Goal: Transaction & Acquisition: Purchase product/service

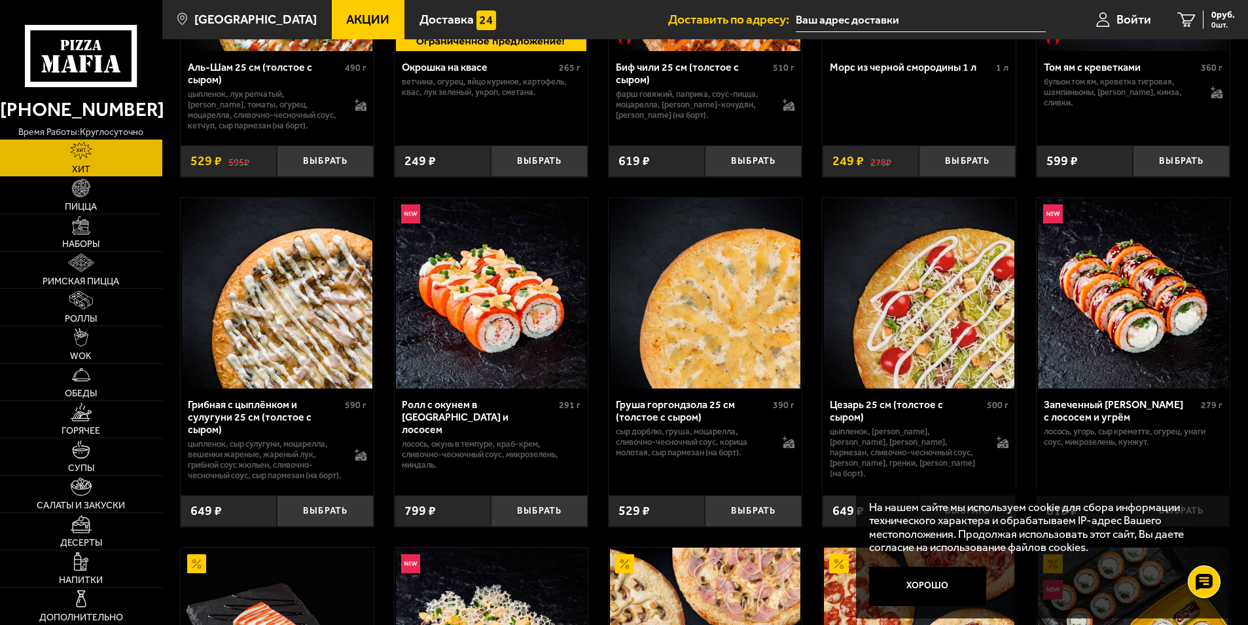
scroll to position [327, 0]
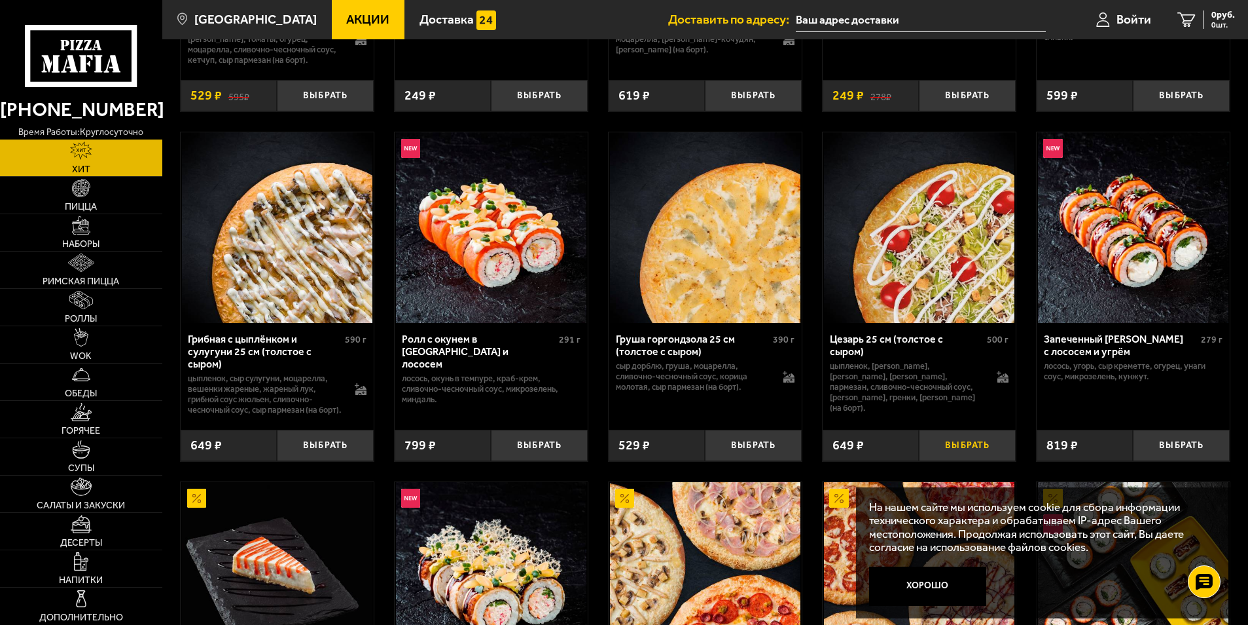
click at [951, 458] on button "Выбрать" at bounding box center [967, 445] width 97 height 32
click at [747, 459] on button "Выбрать" at bounding box center [753, 445] width 97 height 32
click at [344, 457] on button "Выбрать" at bounding box center [325, 445] width 97 height 32
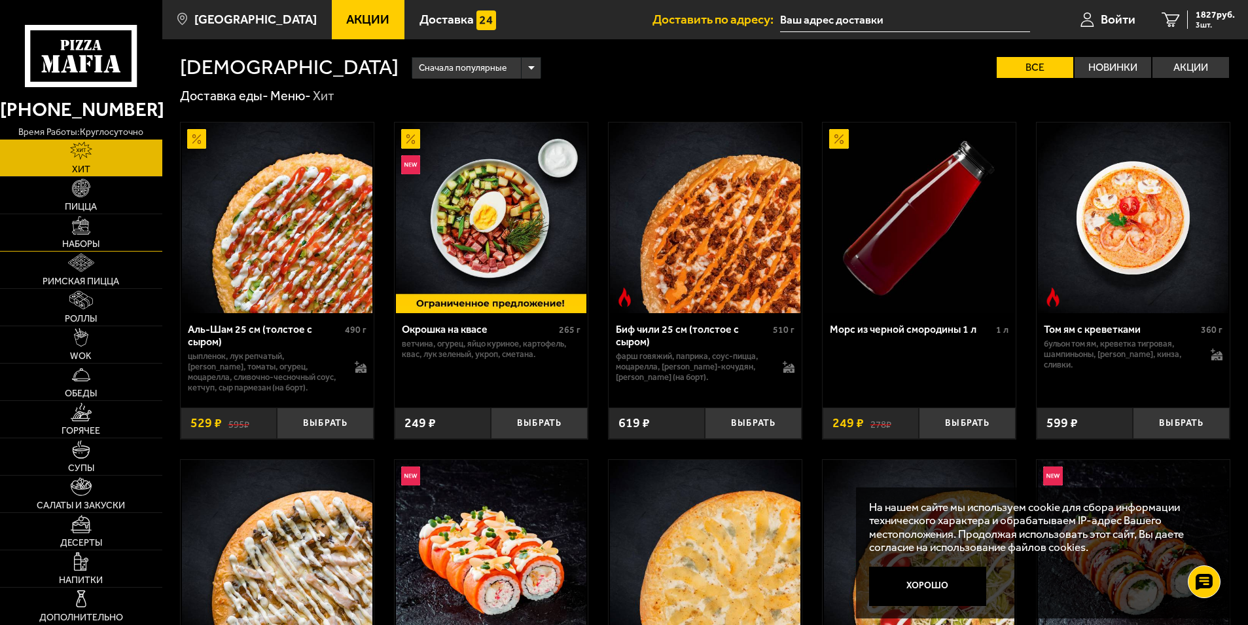
click at [110, 240] on link "Наборы" at bounding box center [81, 232] width 162 height 37
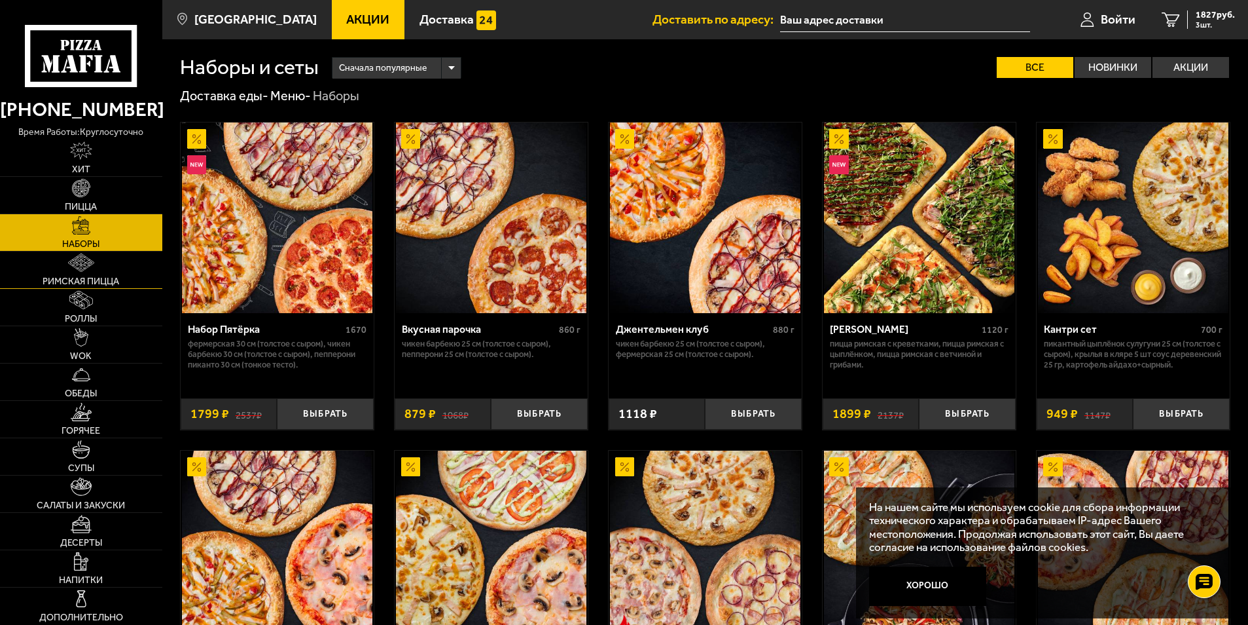
click at [88, 281] on span "Римская пицца" at bounding box center [81, 281] width 77 height 9
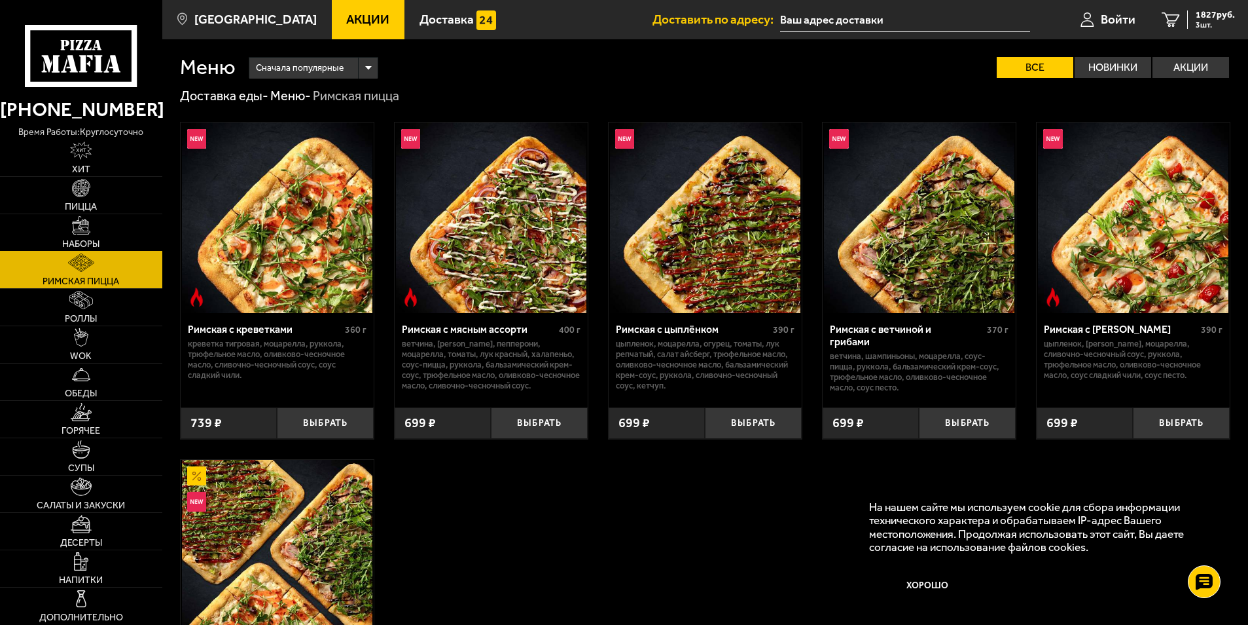
click at [130, 233] on link "Наборы" at bounding box center [81, 232] width 162 height 37
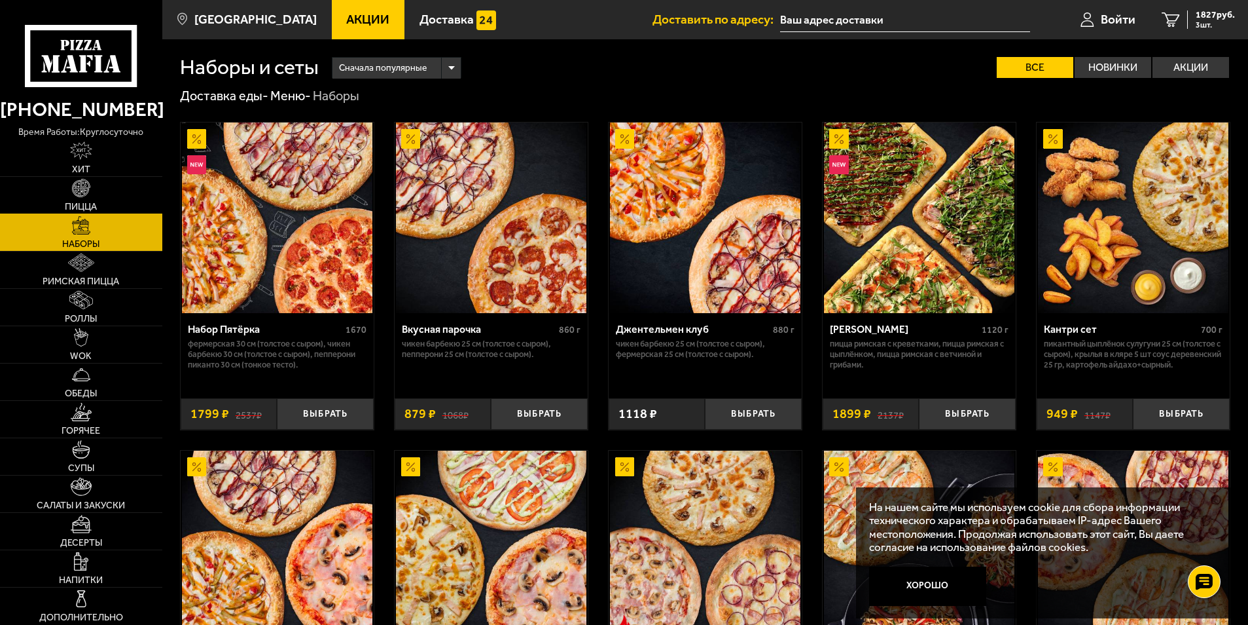
click at [120, 199] on link "Пицца" at bounding box center [81, 195] width 162 height 37
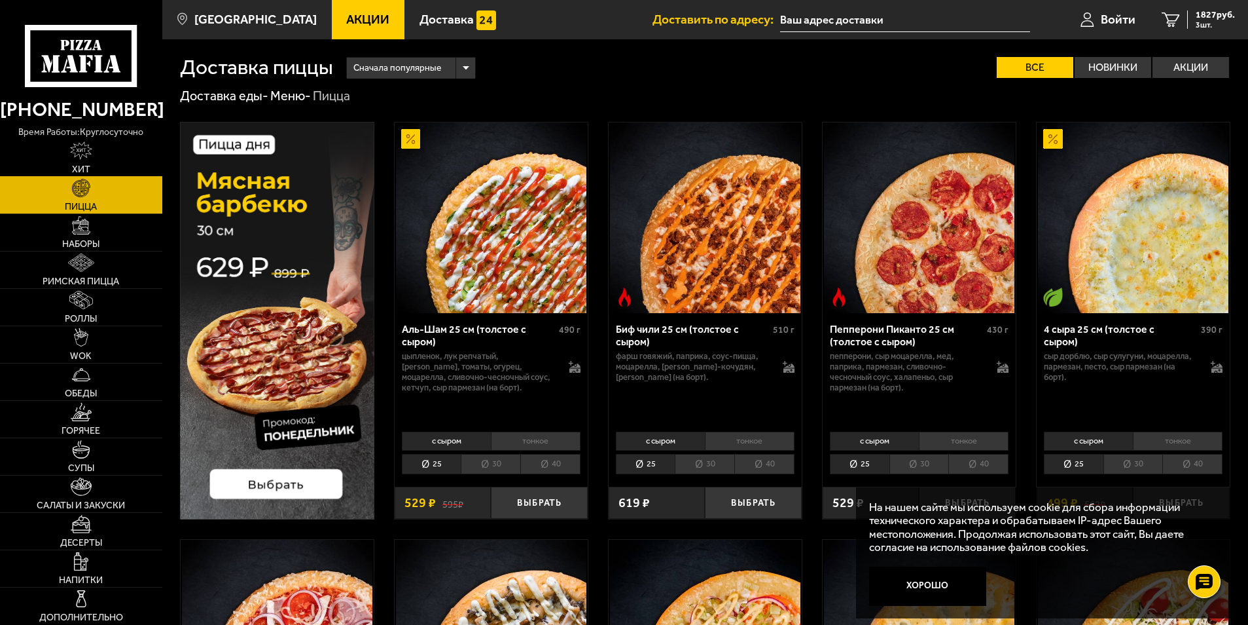
click at [117, 154] on link "Хит" at bounding box center [81, 157] width 162 height 37
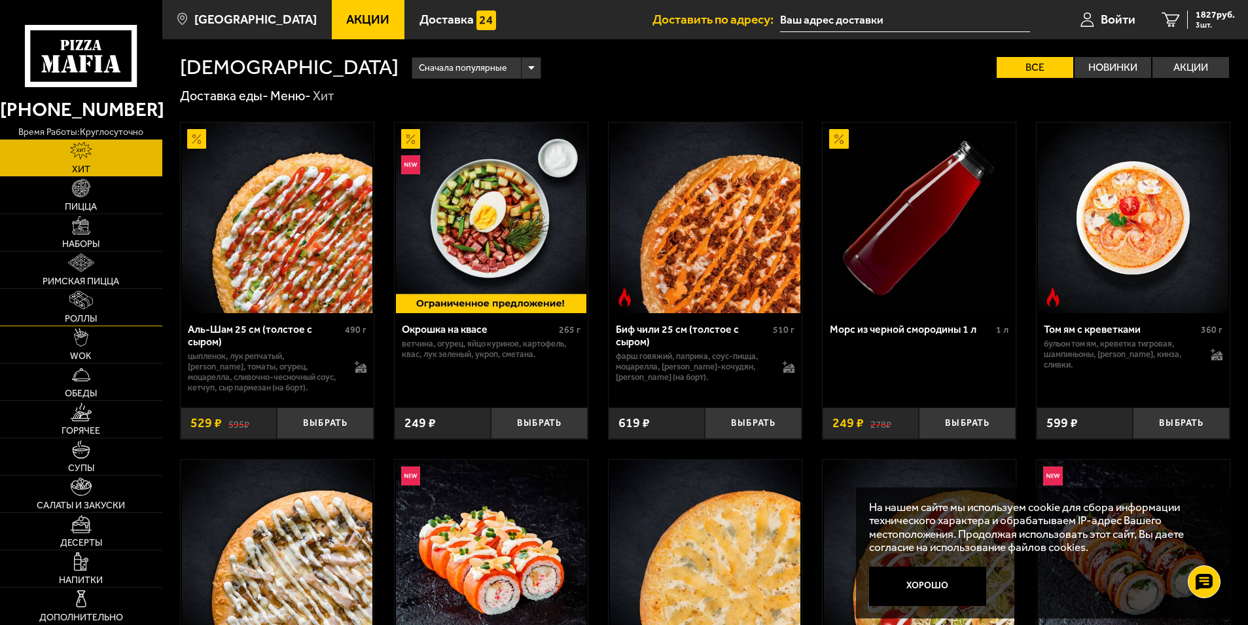
click at [114, 310] on link "Роллы" at bounding box center [81, 307] width 162 height 37
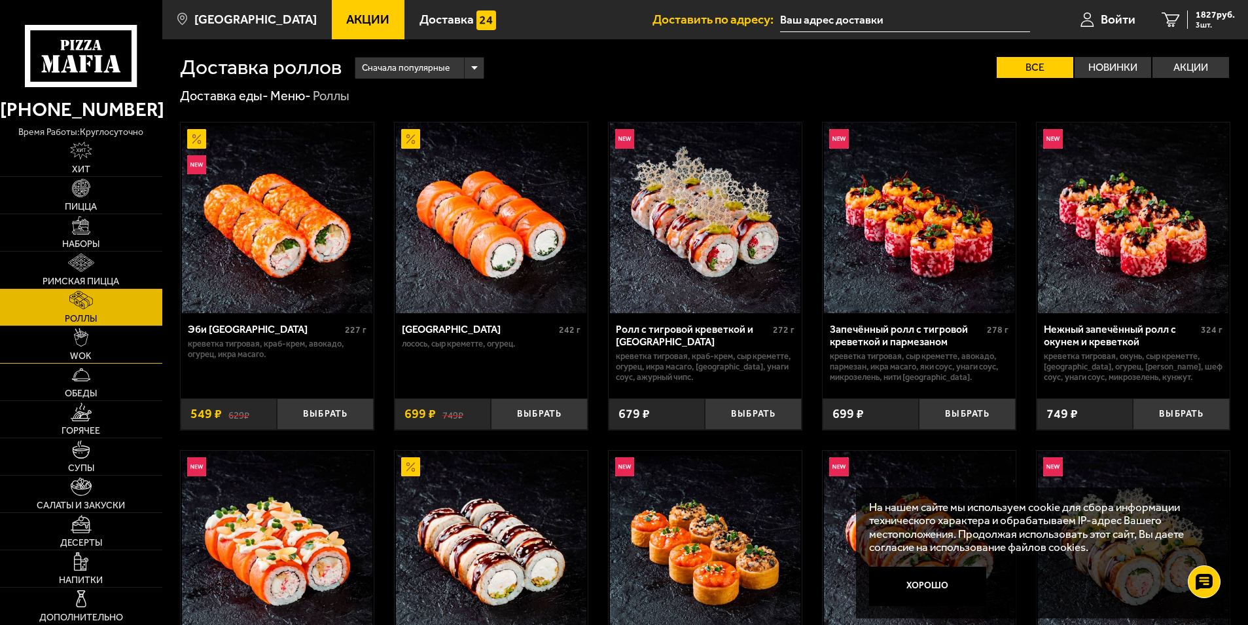
click at [113, 354] on link "WOK" at bounding box center [81, 344] width 162 height 37
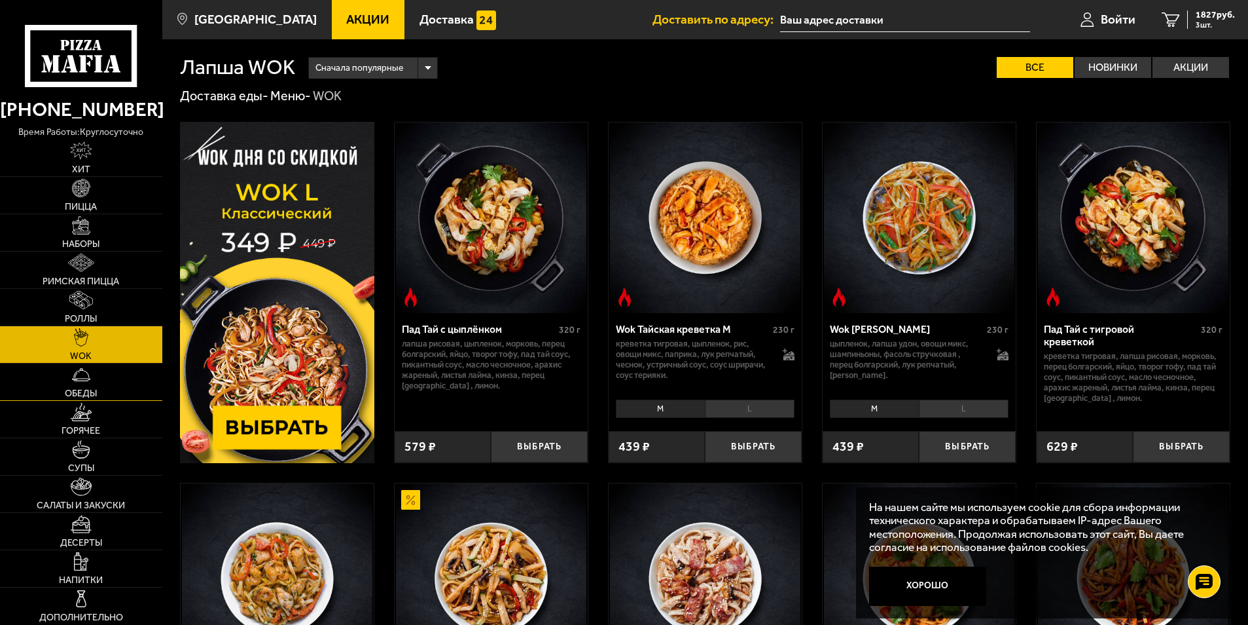
click at [117, 390] on link "Обеды" at bounding box center [81, 381] width 162 height 37
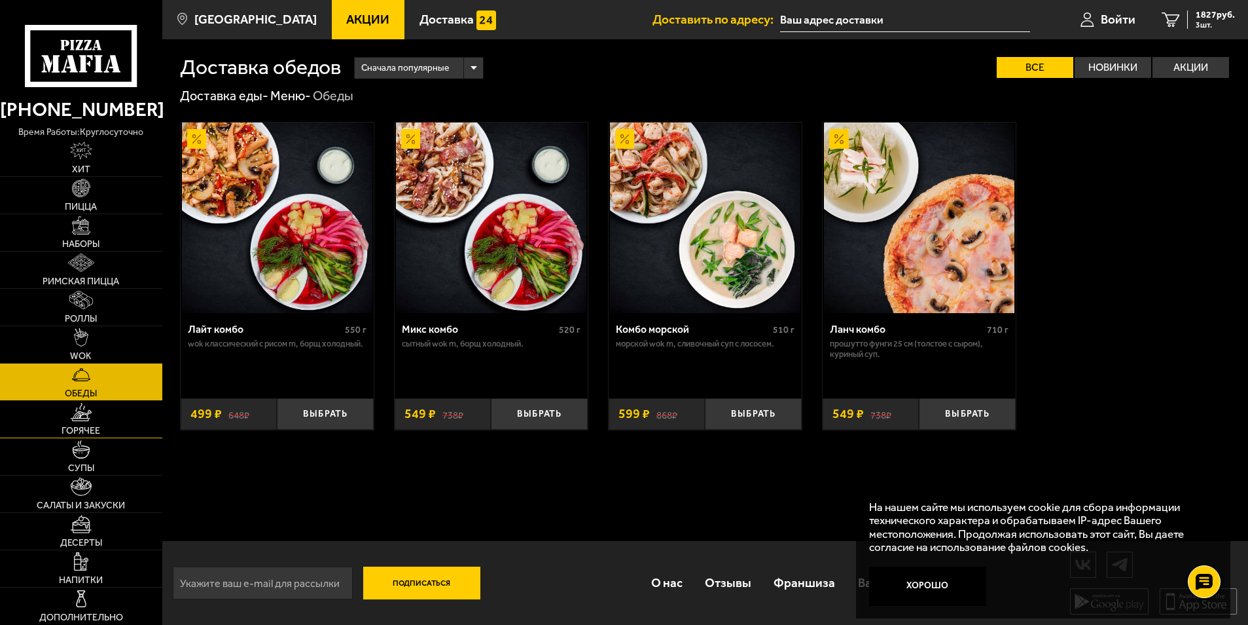
click at [113, 417] on link "Горячее" at bounding box center [81, 419] width 162 height 37
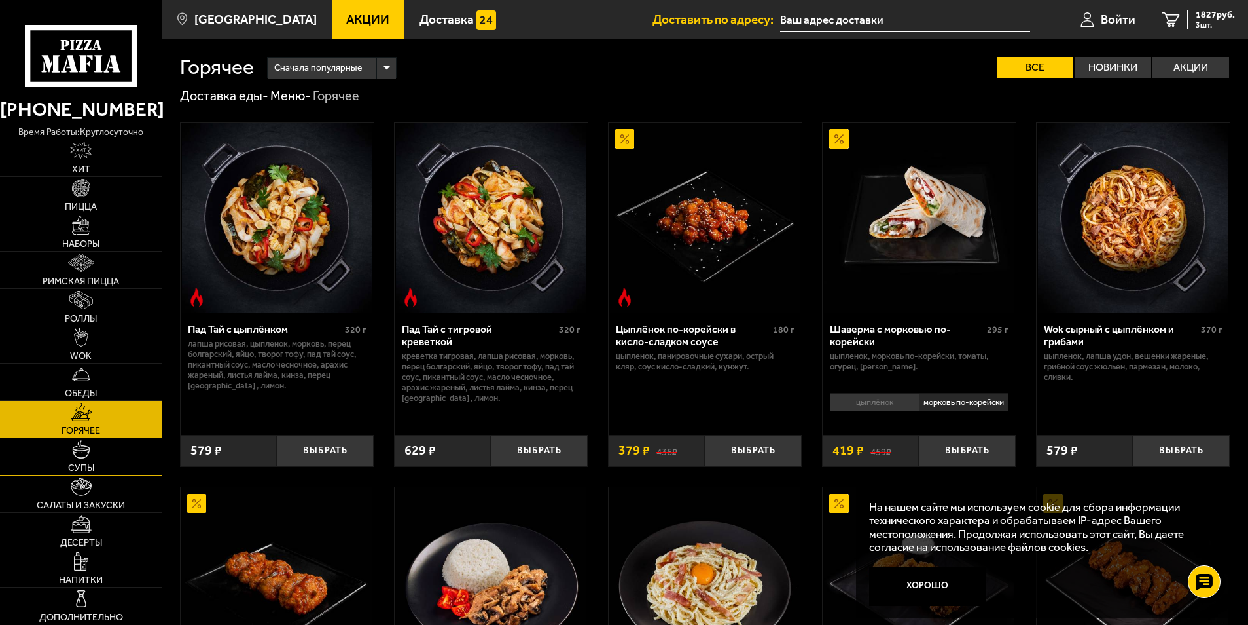
click at [114, 466] on link "Супы" at bounding box center [81, 456] width 162 height 37
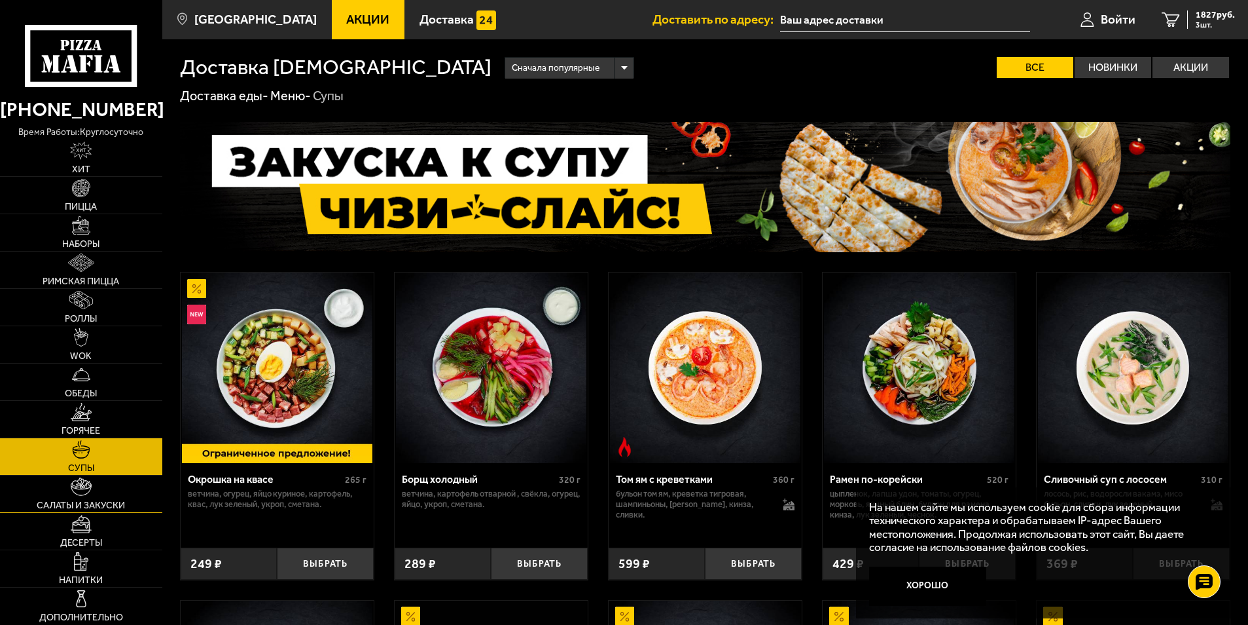
click at [103, 501] on span "Салаты и закуски" at bounding box center [81, 505] width 88 height 9
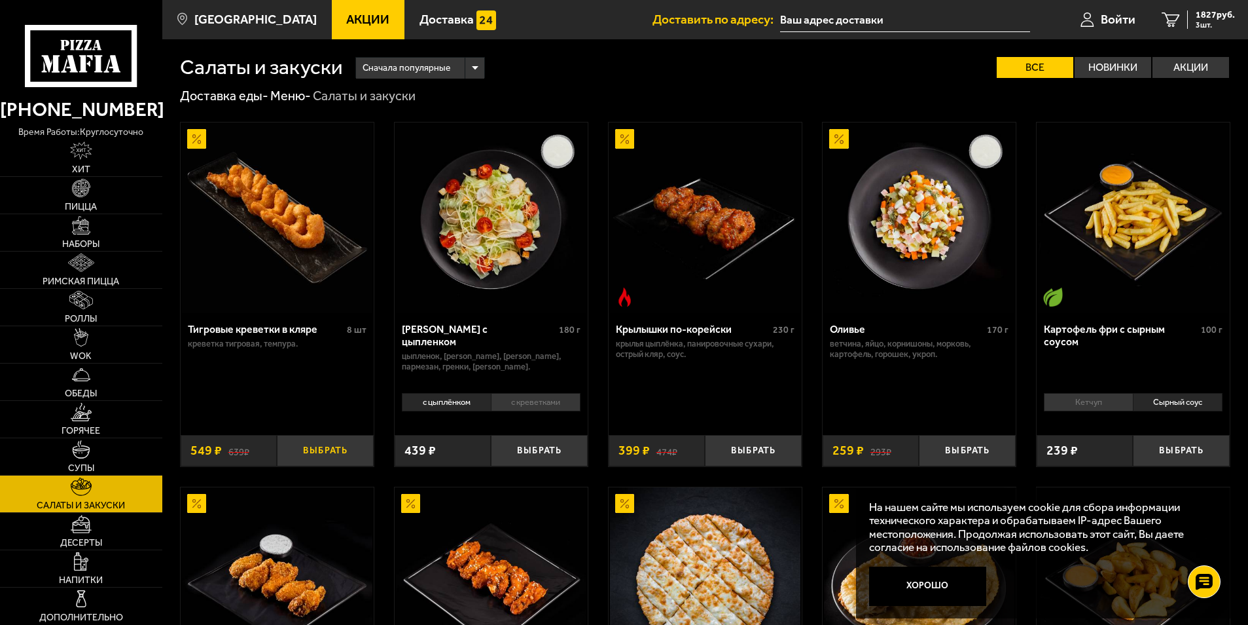
click at [321, 450] on button "Выбрать" at bounding box center [325, 451] width 97 height 32
click at [1207, 10] on span "2376 руб." at bounding box center [1215, 14] width 39 height 9
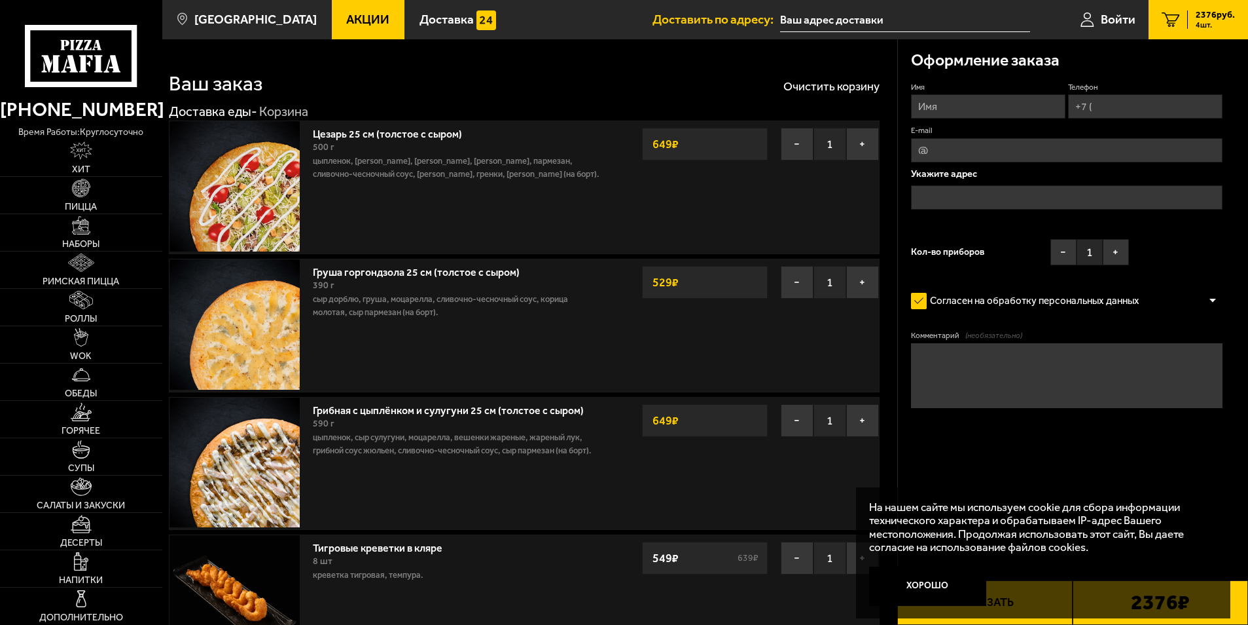
click at [973, 98] on input "Имя" at bounding box center [988, 106] width 154 height 24
type input "[PERSON_NAME]"
type input "[EMAIL_ADDRESS][DOMAIN_NAME]"
click at [1126, 102] on input "Телефон" at bounding box center [1145, 106] width 154 height 24
type input "[PHONE_NUMBER]"
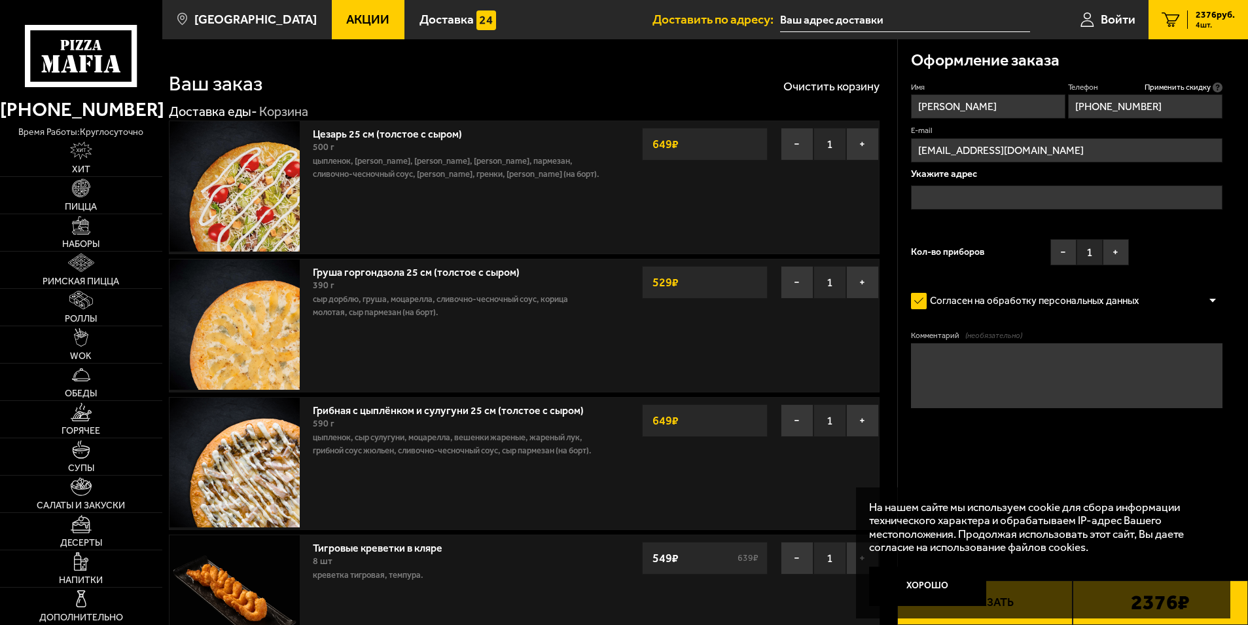
click at [1076, 198] on input "text" at bounding box center [1067, 197] width 312 height 24
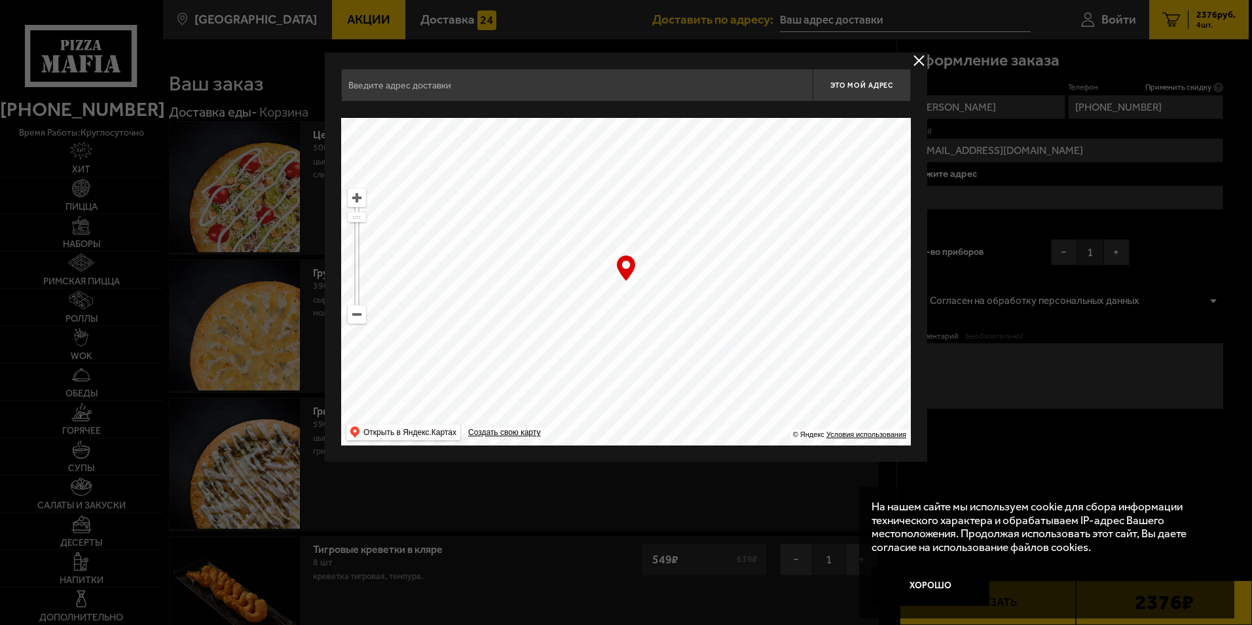
click at [559, 90] on input "text" at bounding box center [576, 85] width 471 height 33
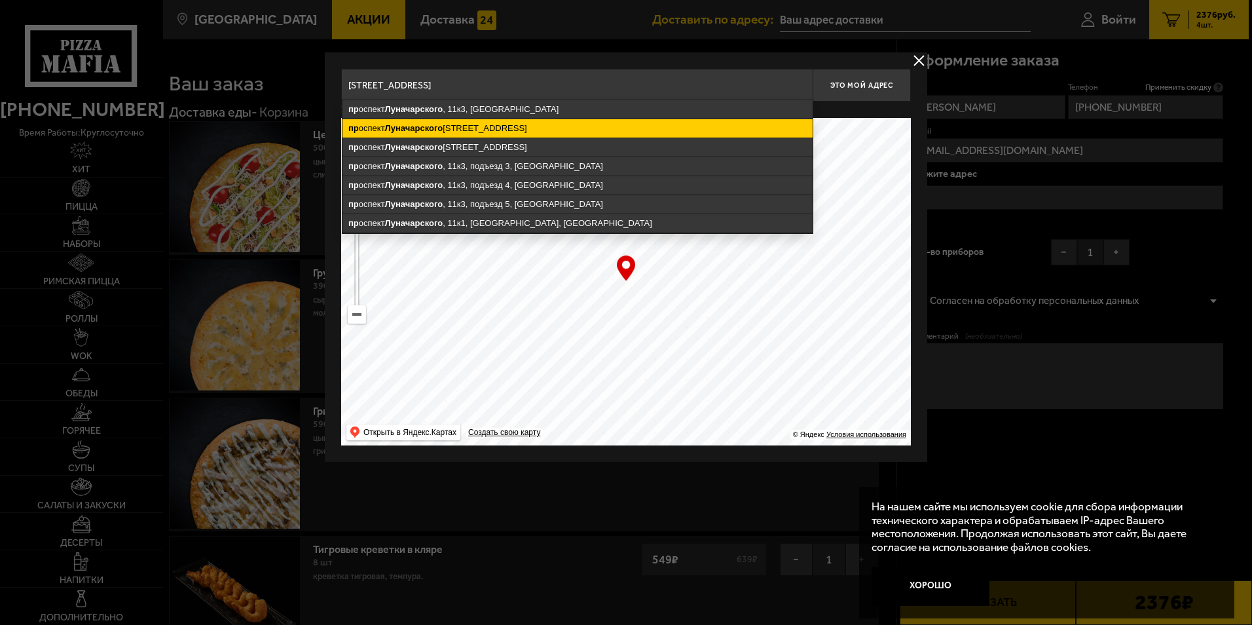
click at [539, 132] on ymaps "[STREET_ADDRESS][PERSON_NAME]" at bounding box center [577, 128] width 470 height 18
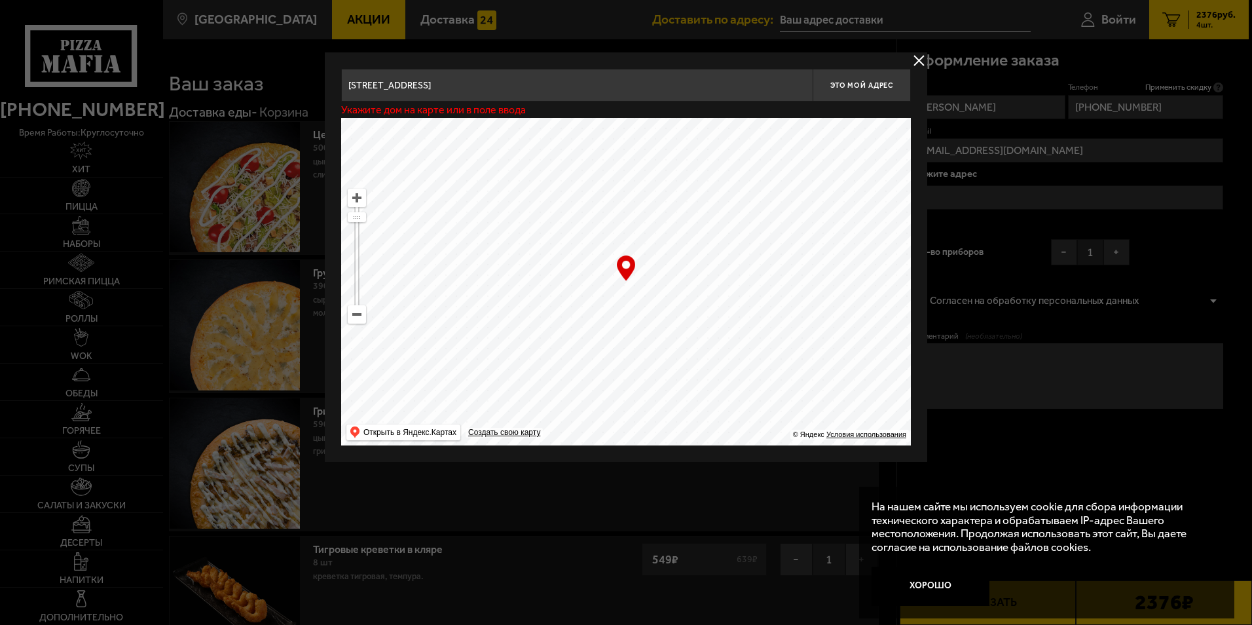
type input "[STREET_ADDRESS]"
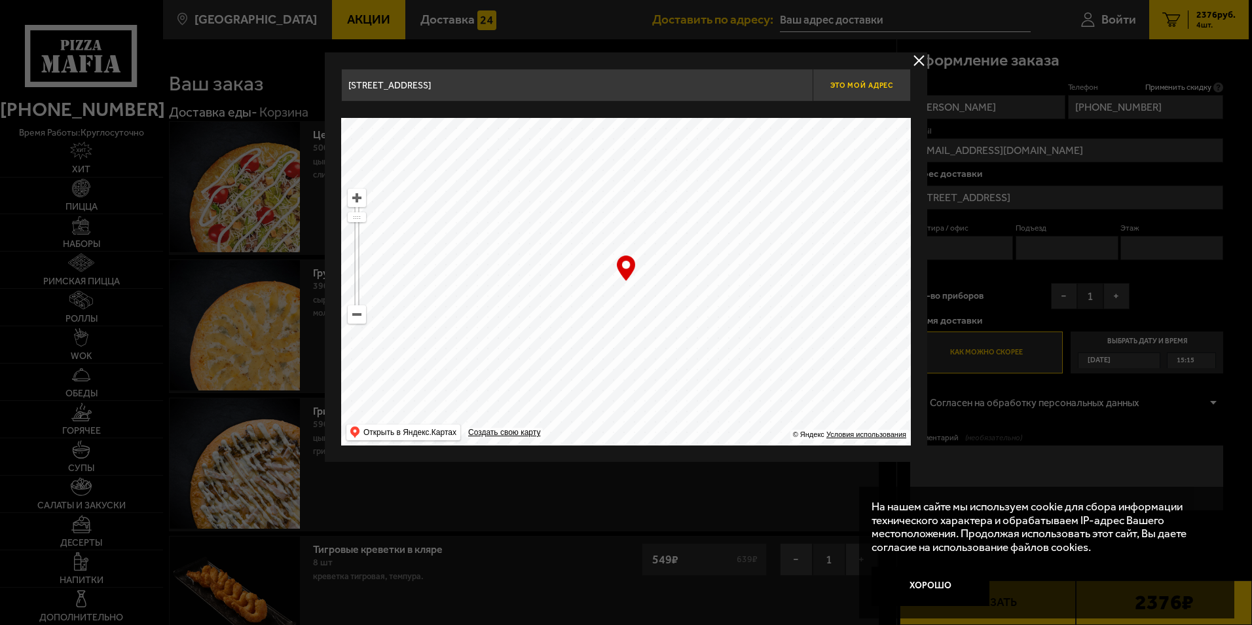
click at [844, 84] on span "Это мой адрес" at bounding box center [861, 85] width 63 height 9
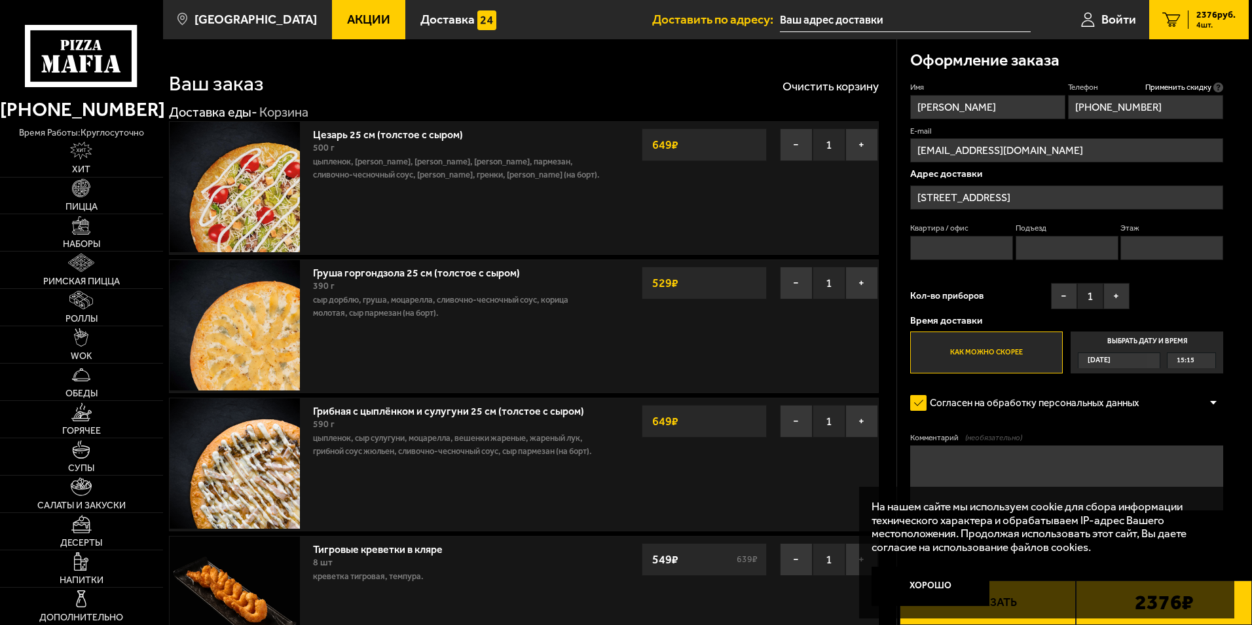
type input "[STREET_ADDRESS]"
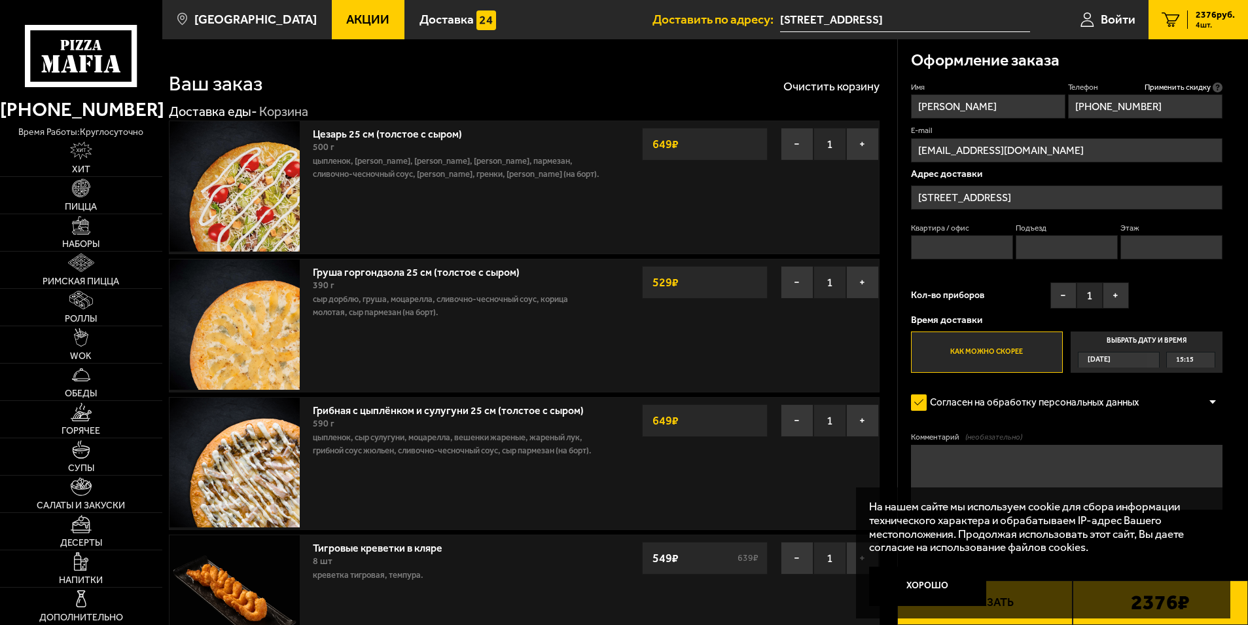
click at [966, 244] on input "Квартира / офис" at bounding box center [962, 247] width 103 height 24
type input "34"
click button "Выбрать способ оплаты" at bounding box center [0, 0] width 0 height 0
click at [1043, 251] on input "Подъезд" at bounding box center [1067, 247] width 103 height 24
click at [1043, 247] on input "Подъезд" at bounding box center [1067, 247] width 103 height 24
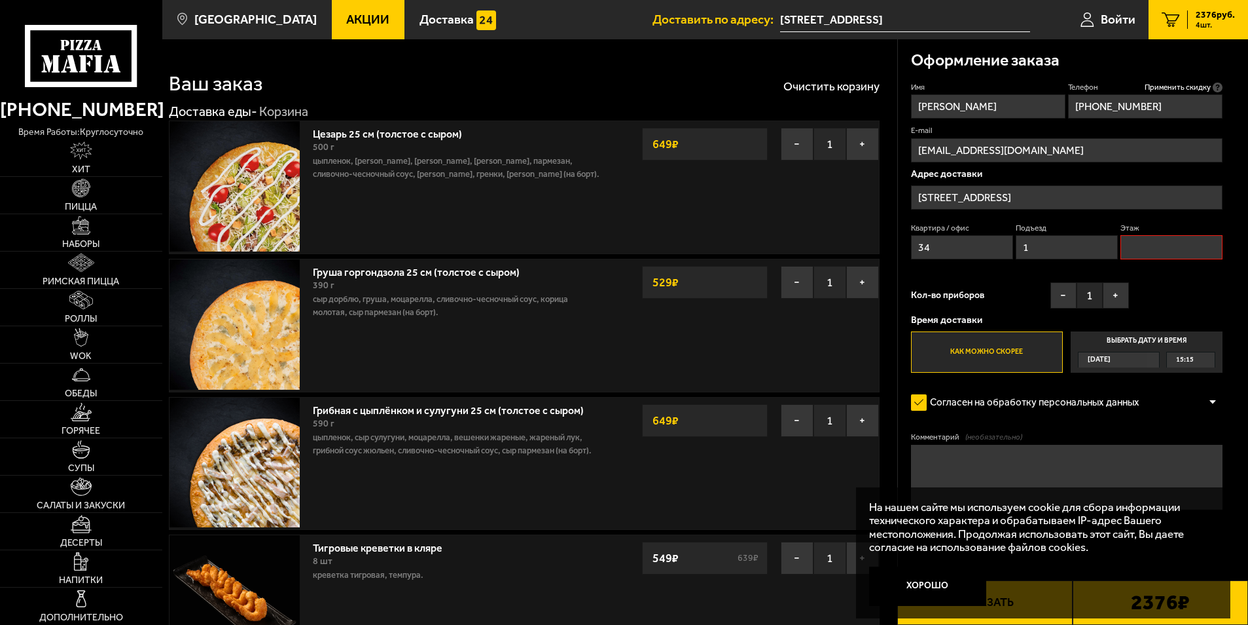
type input "1"
click at [1201, 246] on input "Этаж" at bounding box center [1172, 247] width 103 height 24
type input "8"
click at [1062, 295] on button "−" at bounding box center [1064, 295] width 26 height 26
click at [1140, 345] on label "Выбрать дату и время [DATE] 15:15" at bounding box center [1147, 352] width 152 height 42
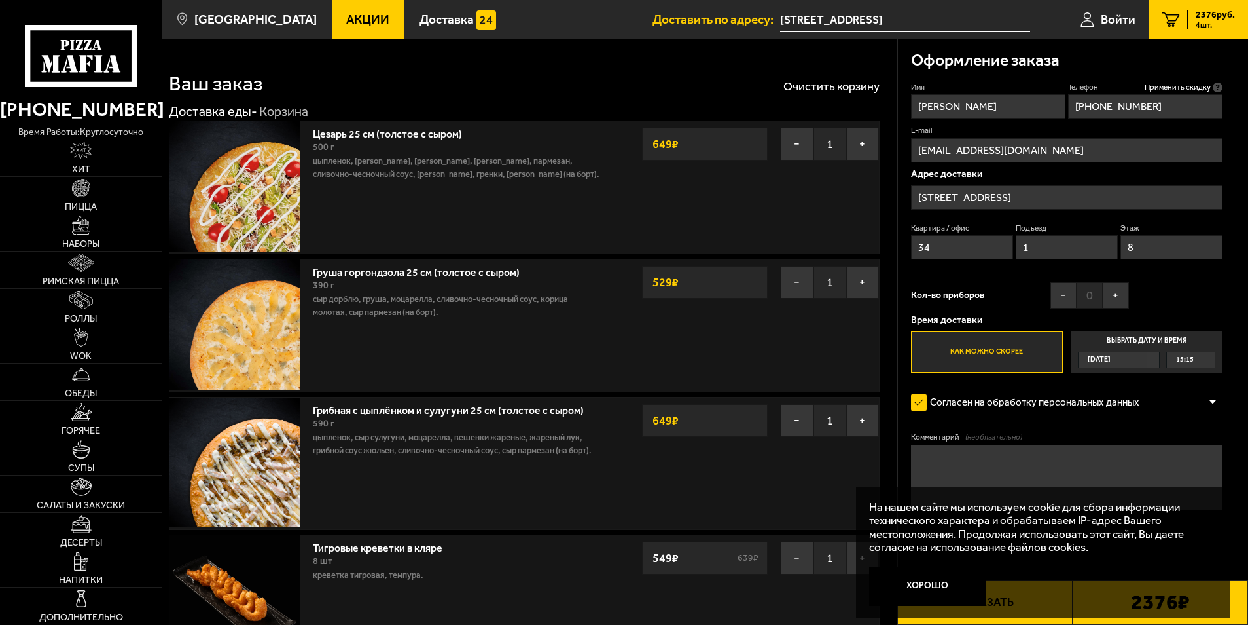
click at [0, 0] on input "Выбрать дату и время [DATE] 15:15" at bounding box center [0, 0] width 0 height 0
click at [1210, 360] on div "15:15" at bounding box center [1191, 359] width 48 height 15
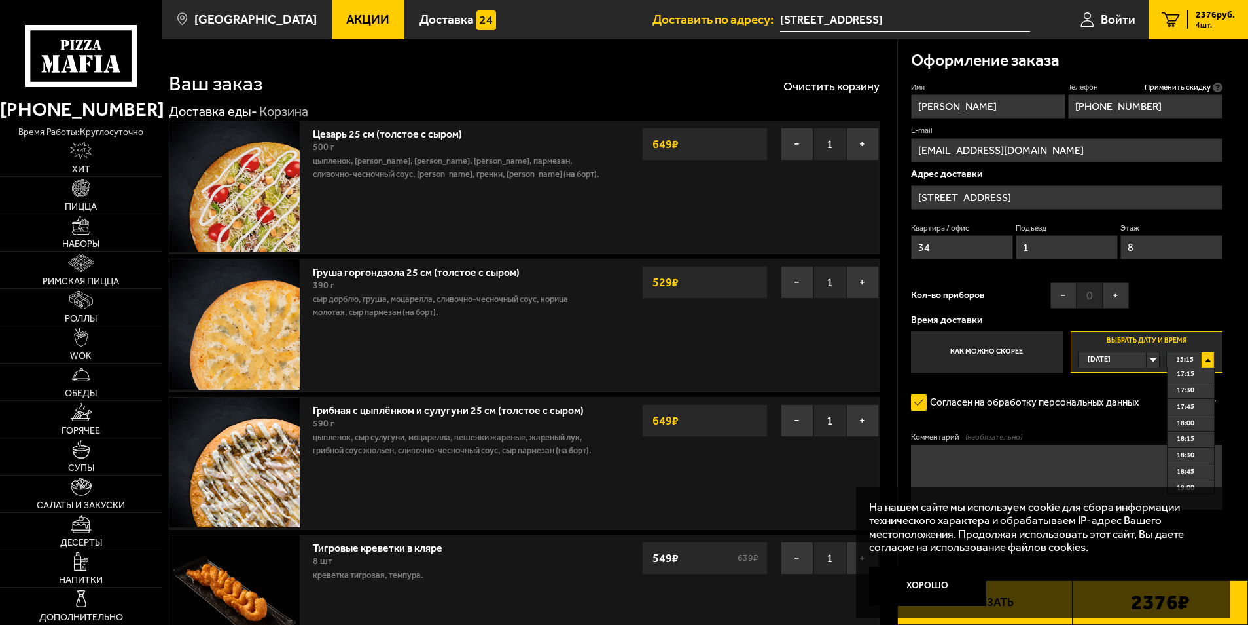
scroll to position [196, 0]
click at [1197, 459] on li "19:30" at bounding box center [1191, 455] width 46 height 16
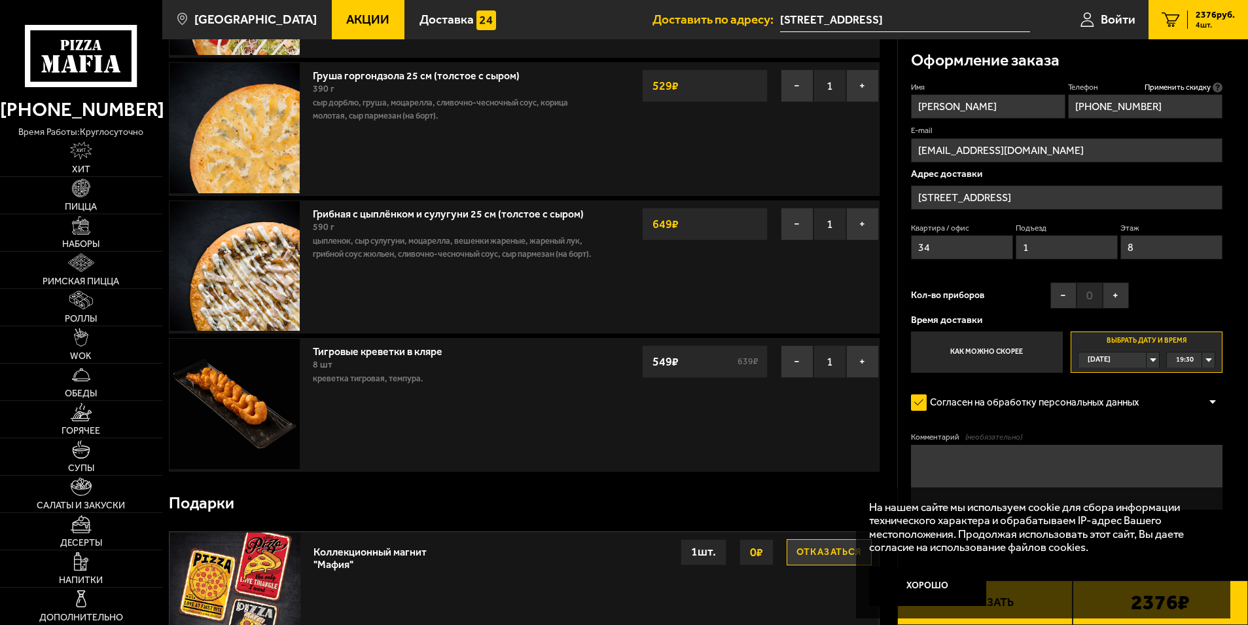
click at [1037, 456] on textarea "Комментарий (необязательно)" at bounding box center [1067, 477] width 312 height 65
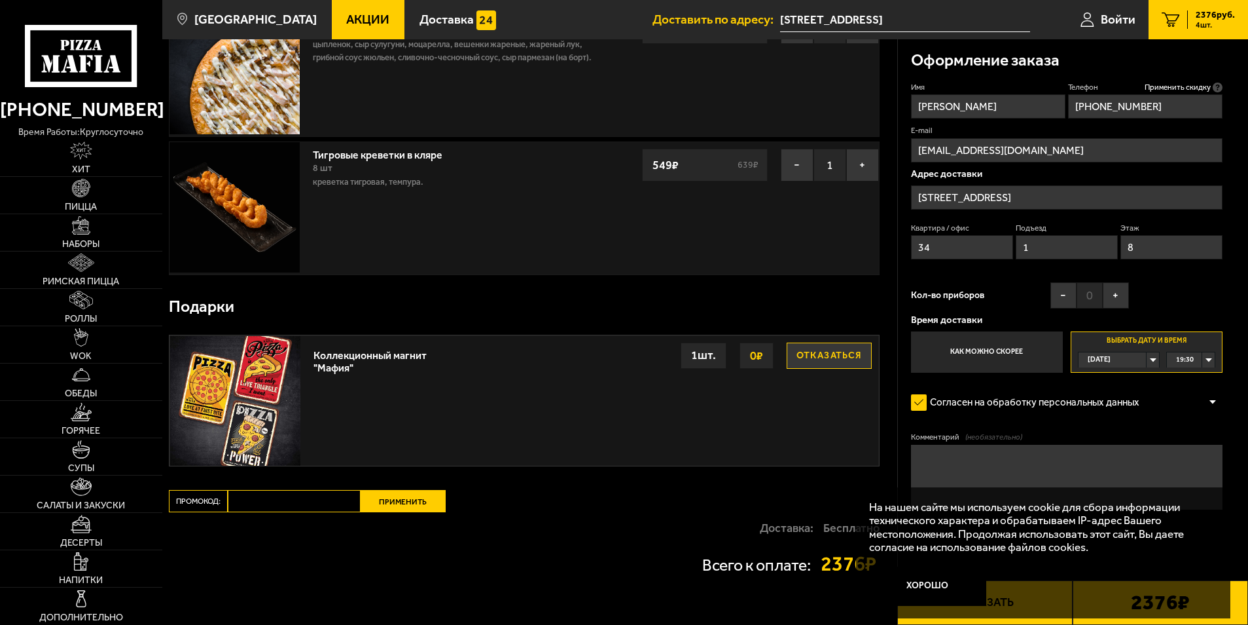
click at [1104, 465] on textarea "Комментарий (необязательно)" at bounding box center [1067, 477] width 312 height 65
click at [837, 361] on button "Отказаться" at bounding box center [829, 355] width 85 height 26
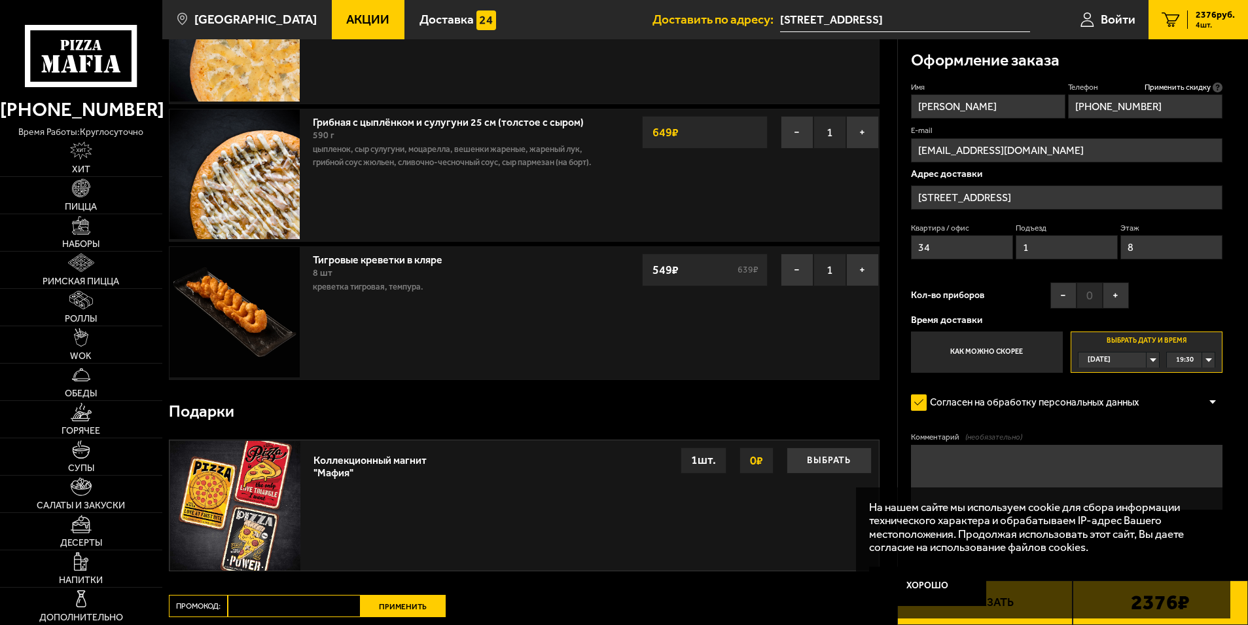
scroll to position [484, 0]
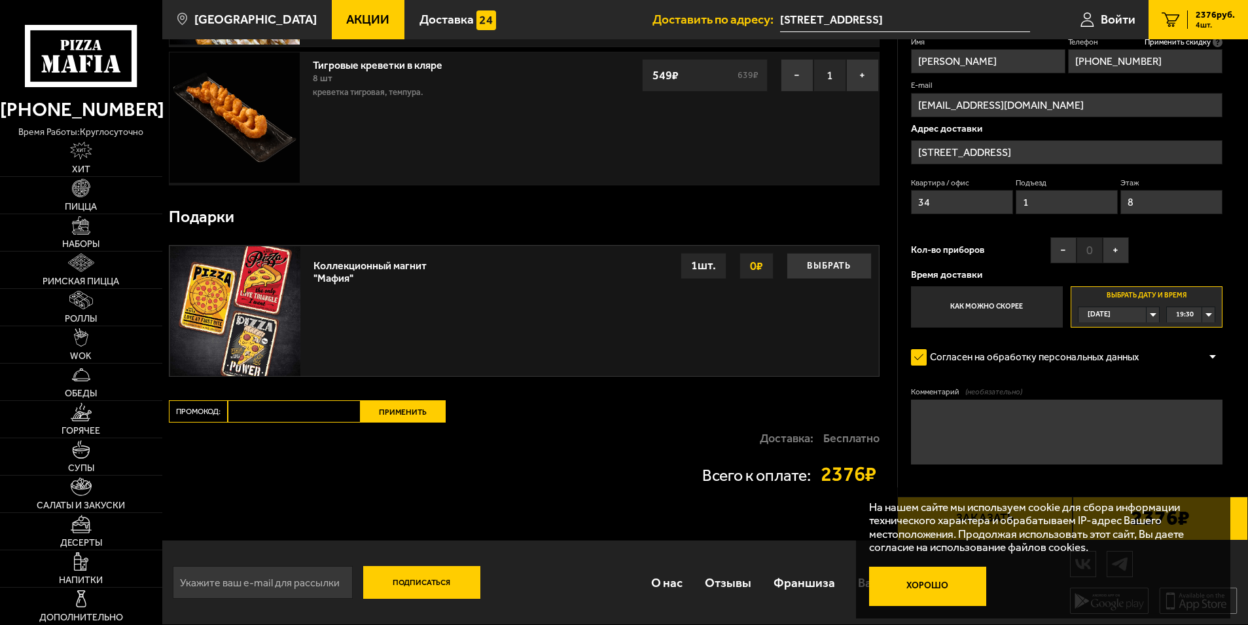
click at [966, 585] on button "Хорошо" at bounding box center [927, 585] width 117 height 39
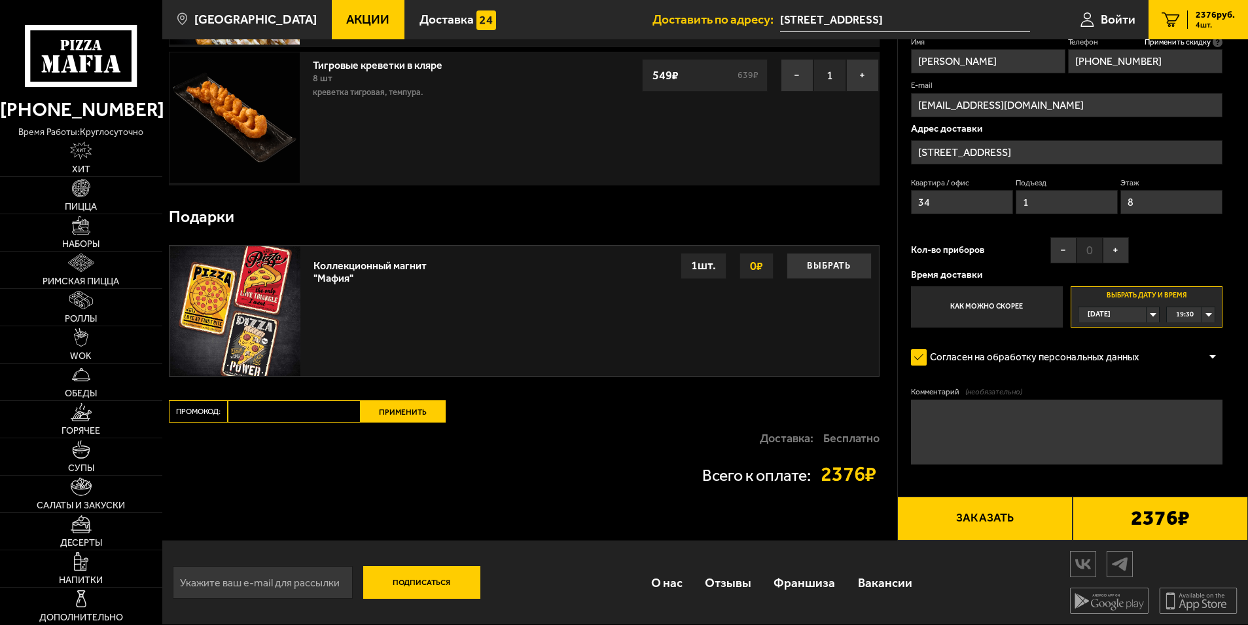
click at [994, 528] on button "Заказать" at bounding box center [985, 518] width 175 height 45
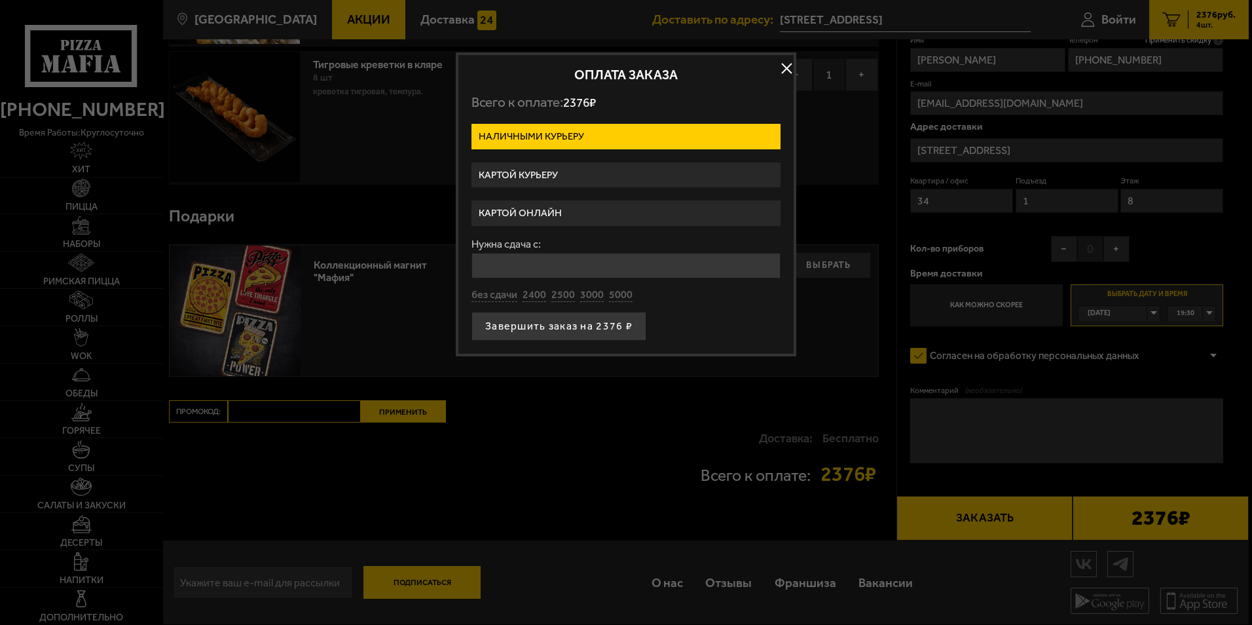
click at [621, 208] on label "Картой онлайн" at bounding box center [625, 213] width 309 height 26
click at [0, 0] on input "Картой онлайн" at bounding box center [0, 0] width 0 height 0
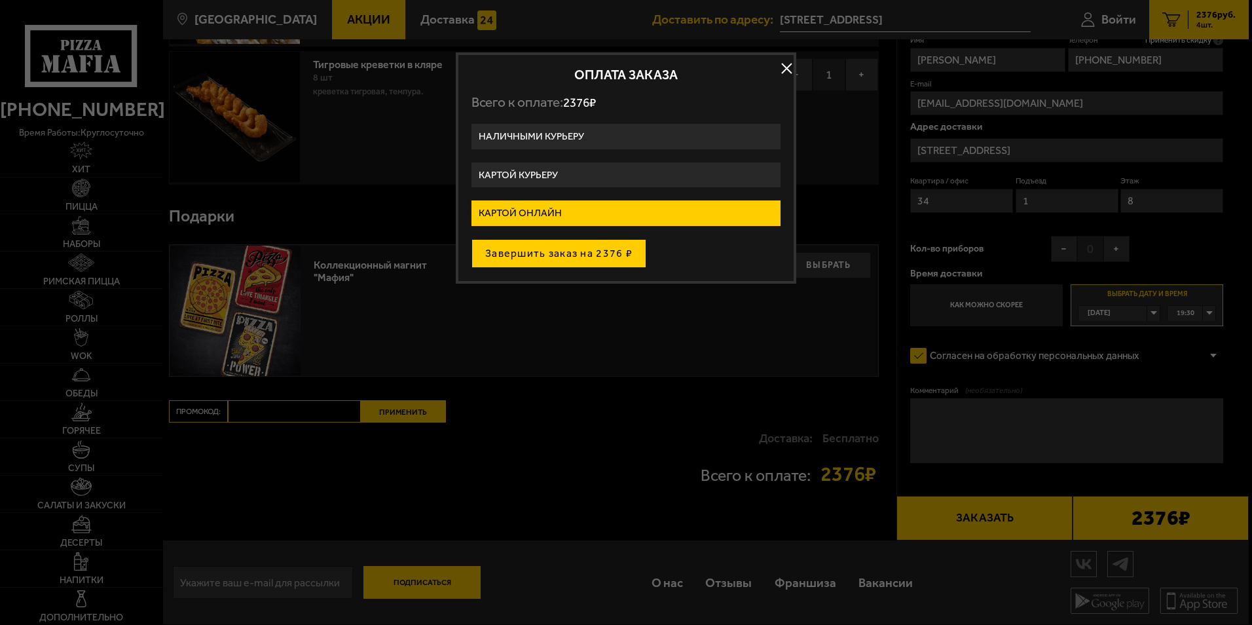
click at [623, 256] on button "Завершить заказ на 2376 ₽" at bounding box center [558, 253] width 175 height 29
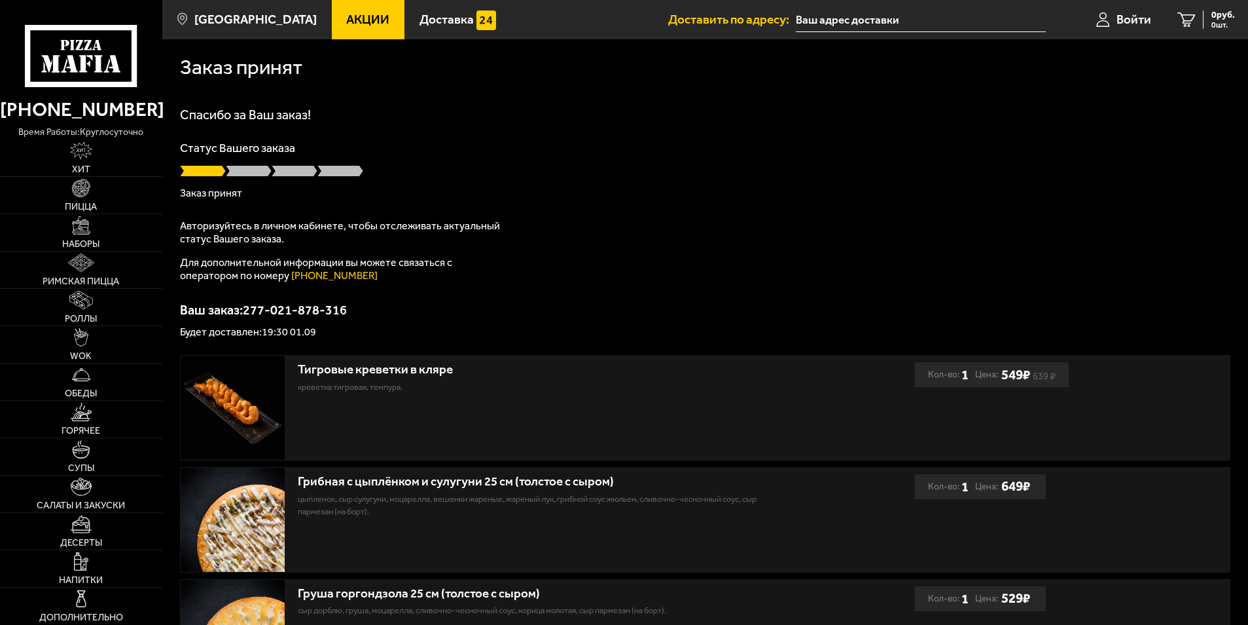
type input "[STREET_ADDRESS]"
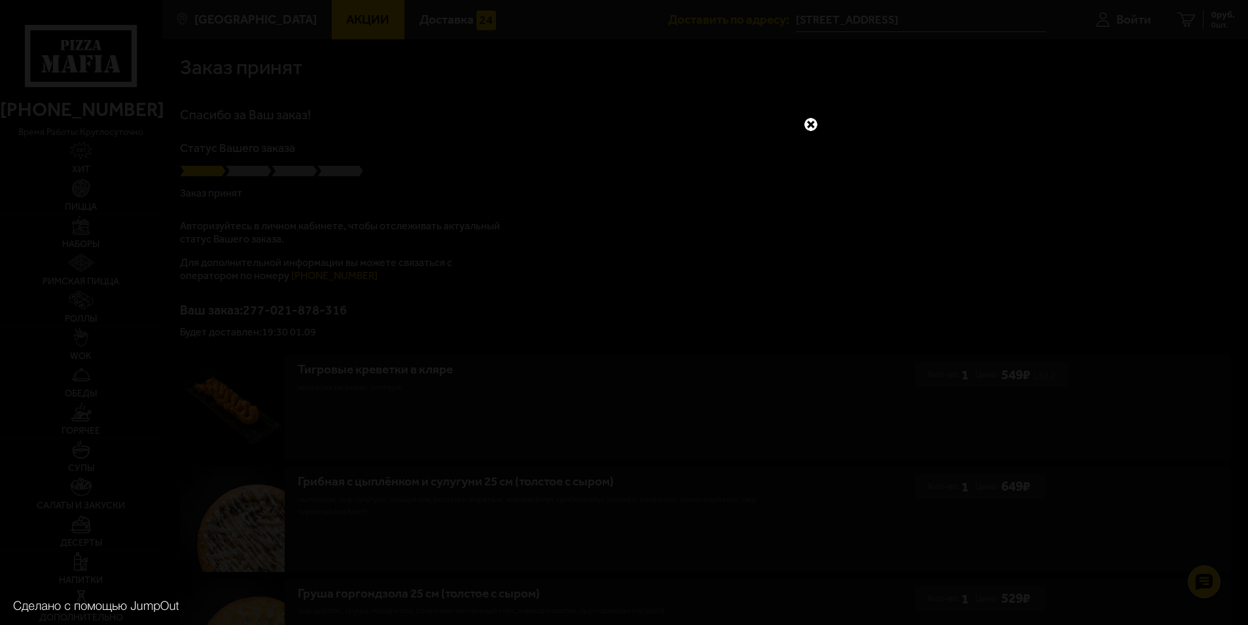
click at [816, 126] on link at bounding box center [811, 124] width 17 height 17
